Goal: Information Seeking & Learning: Learn about a topic

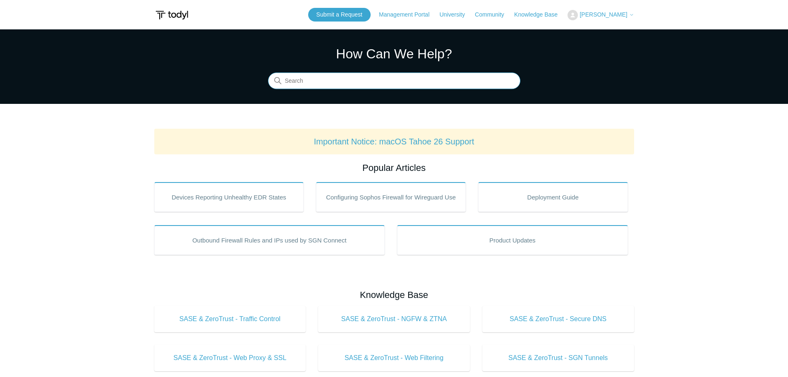
click at [334, 80] on input "Search" at bounding box center [394, 81] width 252 height 17
drag, startPoint x: 315, startPoint y: 80, endPoint x: 317, endPoint y: 63, distance: 16.6
click at [315, 81] on input "Search" at bounding box center [394, 81] width 252 height 17
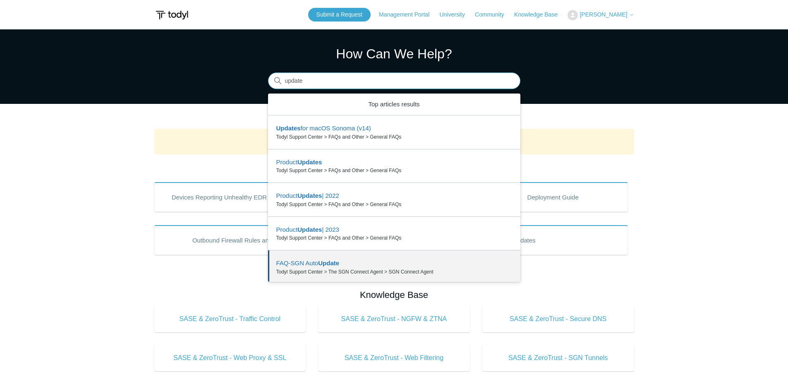
scroll to position [36, 0]
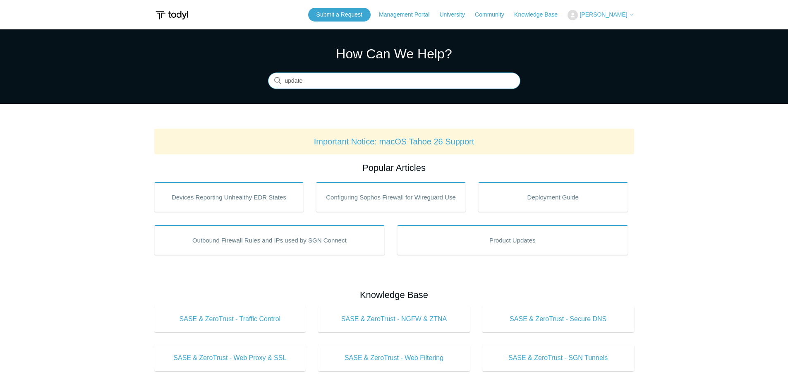
type input "update"
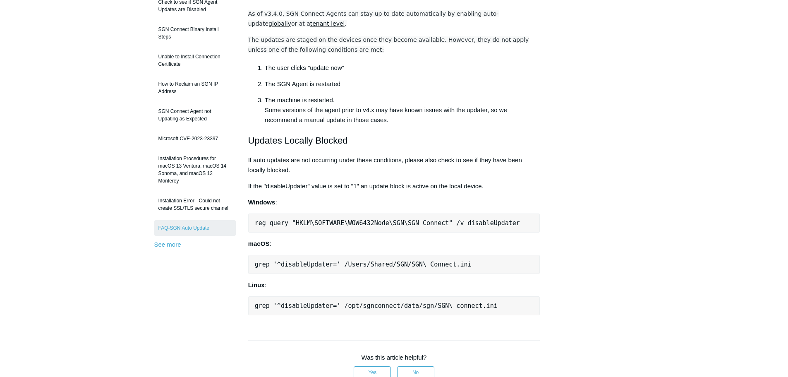
scroll to position [83, 0]
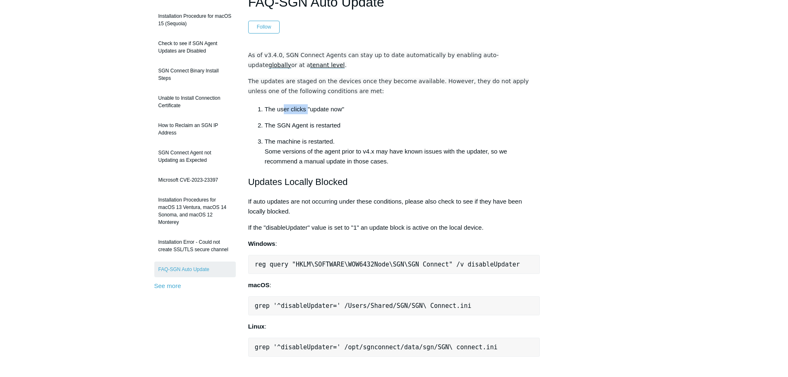
drag, startPoint x: 284, startPoint y: 109, endPoint x: 311, endPoint y: 111, distance: 26.9
click at [308, 110] on li "The user clicks "update now"" at bounding box center [402, 109] width 275 height 10
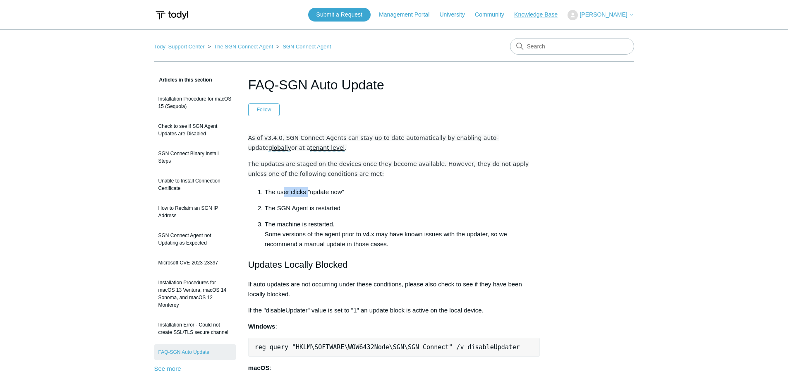
click at [546, 16] on link "Knowledge Base" at bounding box center [540, 14] width 52 height 9
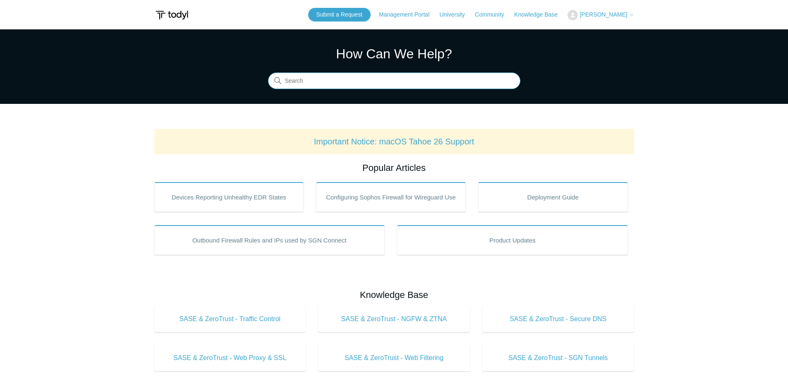
drag, startPoint x: 394, startPoint y: 81, endPoint x: 392, endPoint y: 70, distance: 10.9
click at [394, 81] on input "Search" at bounding box center [394, 81] width 252 height 17
type input "update"
click at [314, 80] on input "Search" at bounding box center [394, 81] width 252 height 17
type input "upgrade"
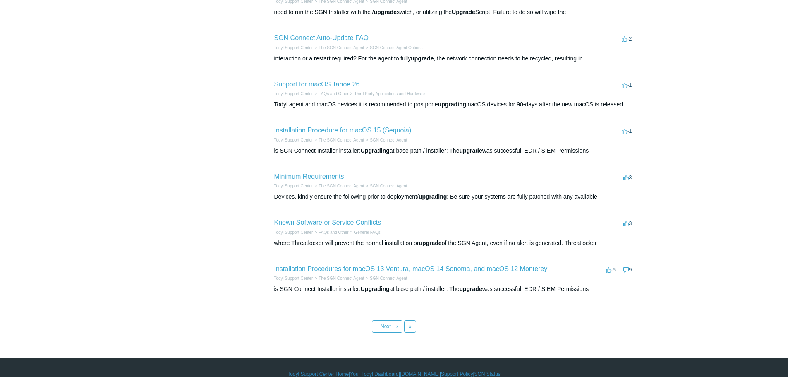
scroll to position [124, 0]
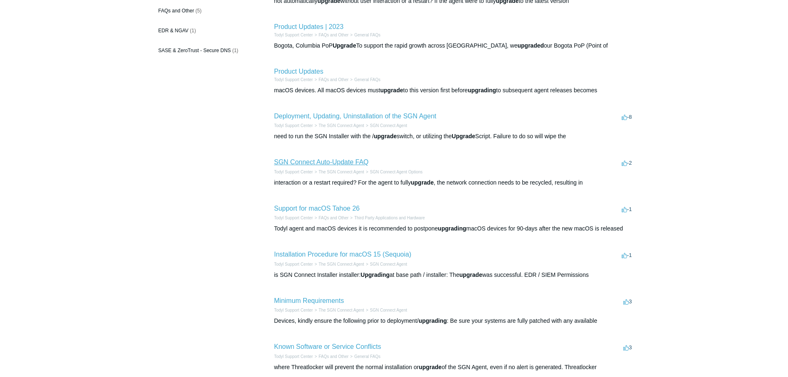
click at [315, 162] on link "SGN Connect Auto-Update FAQ" at bounding box center [321, 161] width 95 height 7
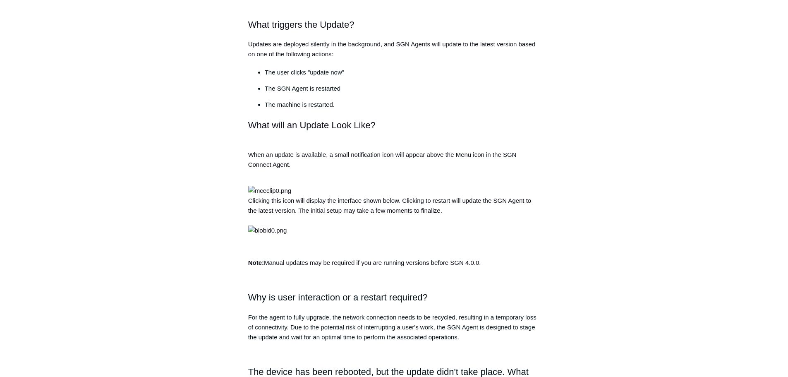
scroll to position [289, 0]
